Goal: Check status: Check status

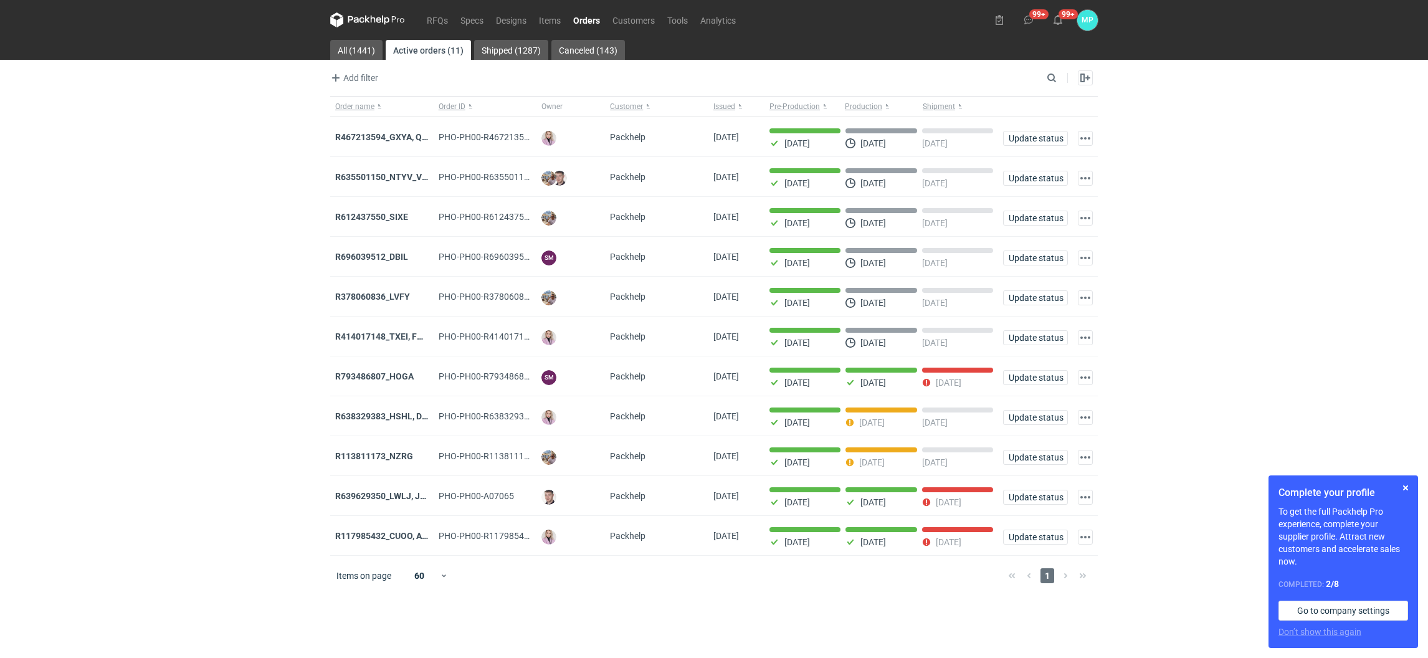
click at [579, 16] on link "Orders" at bounding box center [586, 19] width 39 height 15
click at [1049, 77] on input "Search" at bounding box center [997, 77] width 123 height 15
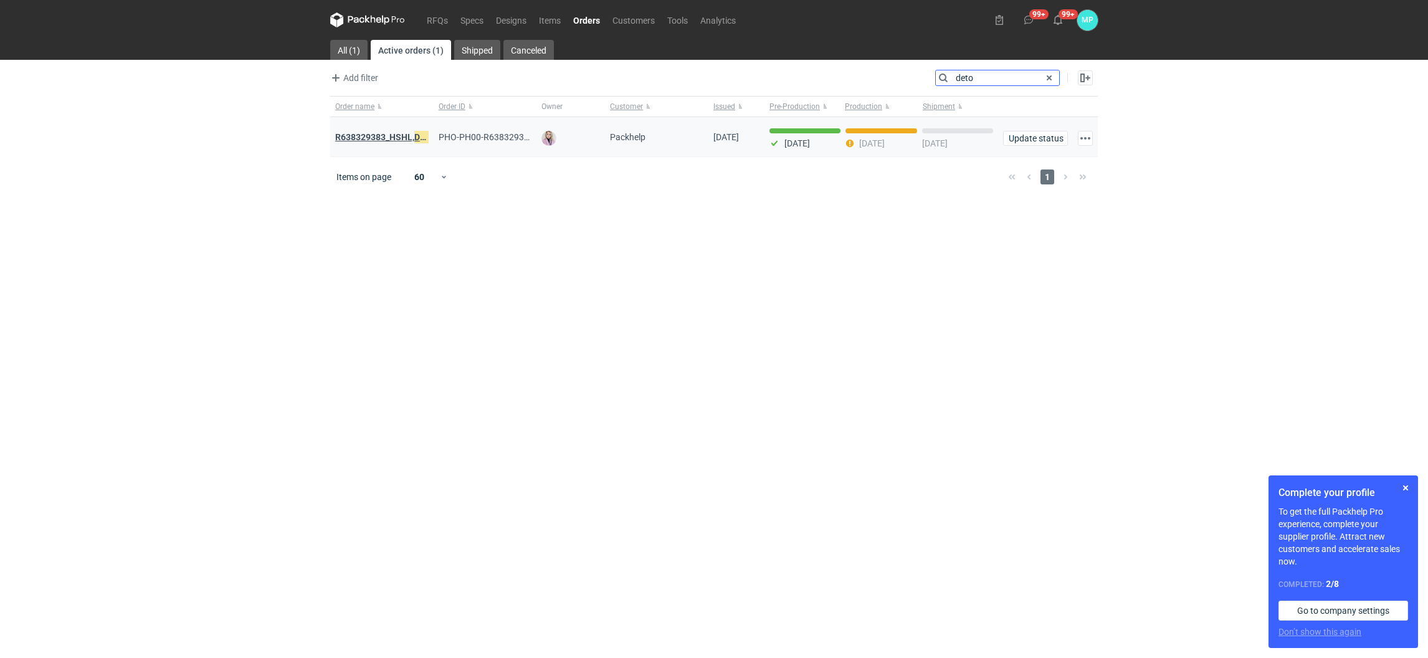
type input "deto"
click at [399, 139] on strong "R638329383_HSHL, DETO" at bounding box center [386, 137] width 102 height 14
